Goal: Task Accomplishment & Management: Manage account settings

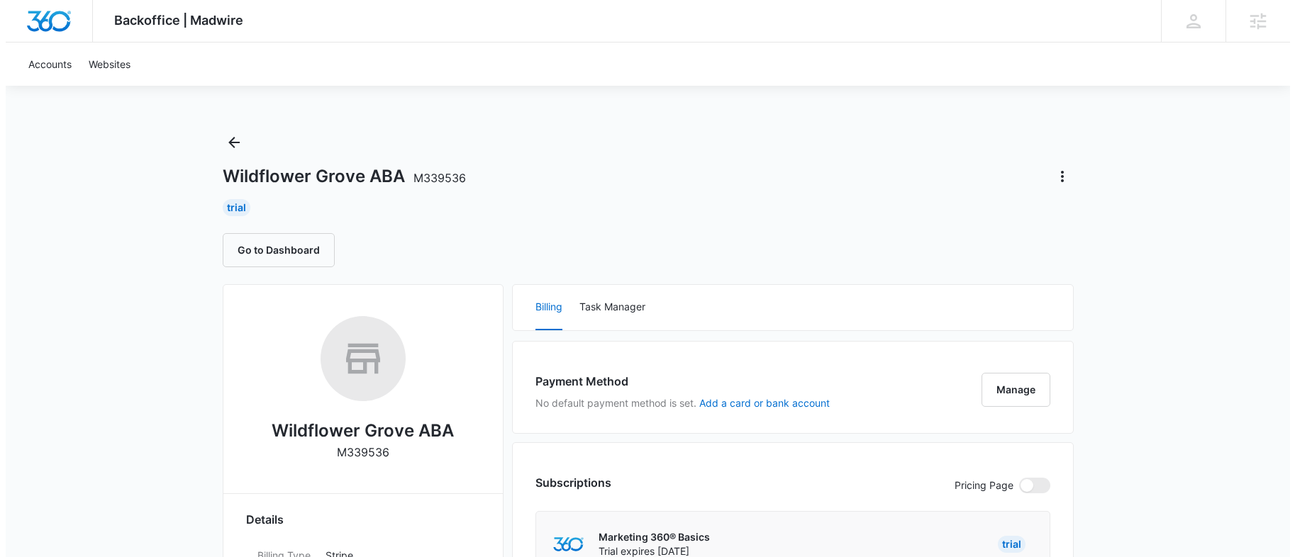
scroll to position [294, 0]
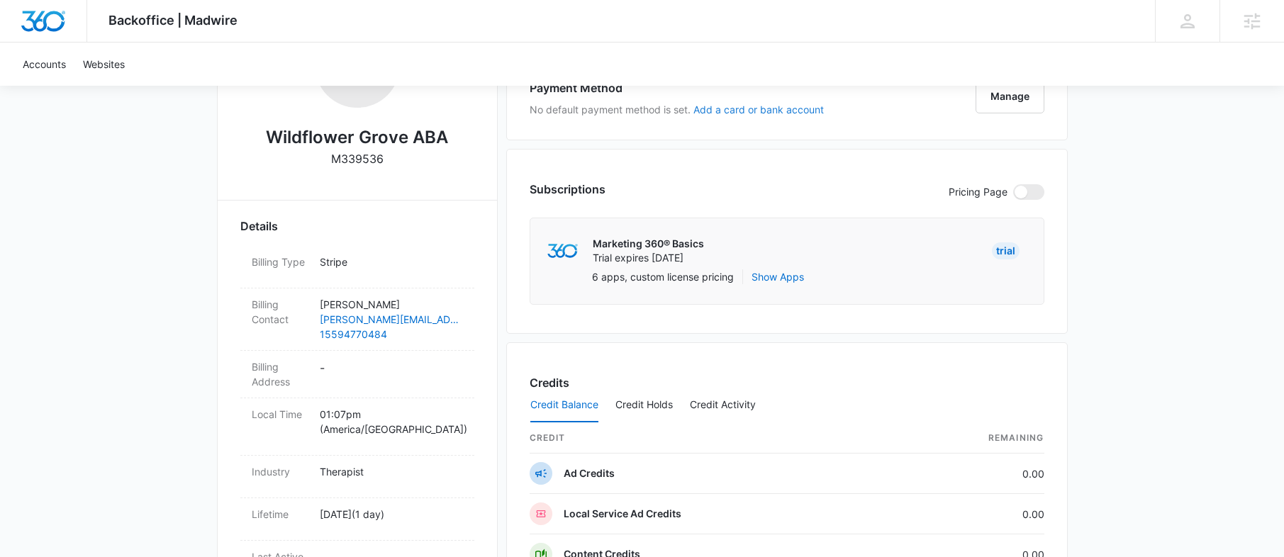
click at [719, 110] on button "Add a card or bank account" at bounding box center [759, 110] width 131 height 10
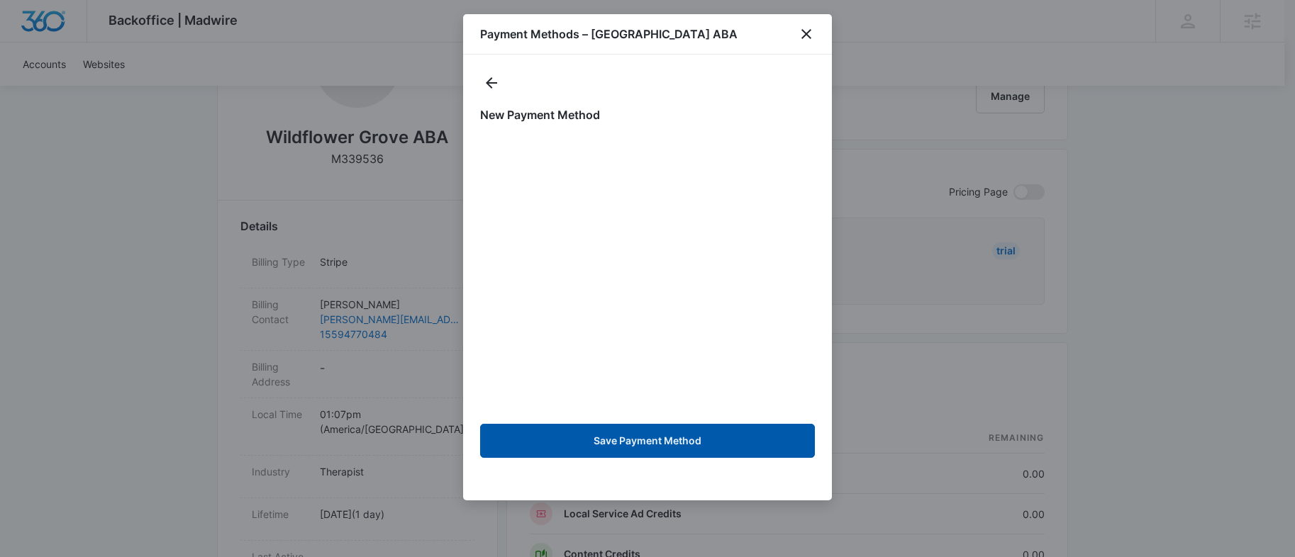
click at [672, 437] on button "Save Payment Method" at bounding box center [647, 441] width 335 height 34
